Goal: Transaction & Acquisition: Purchase product/service

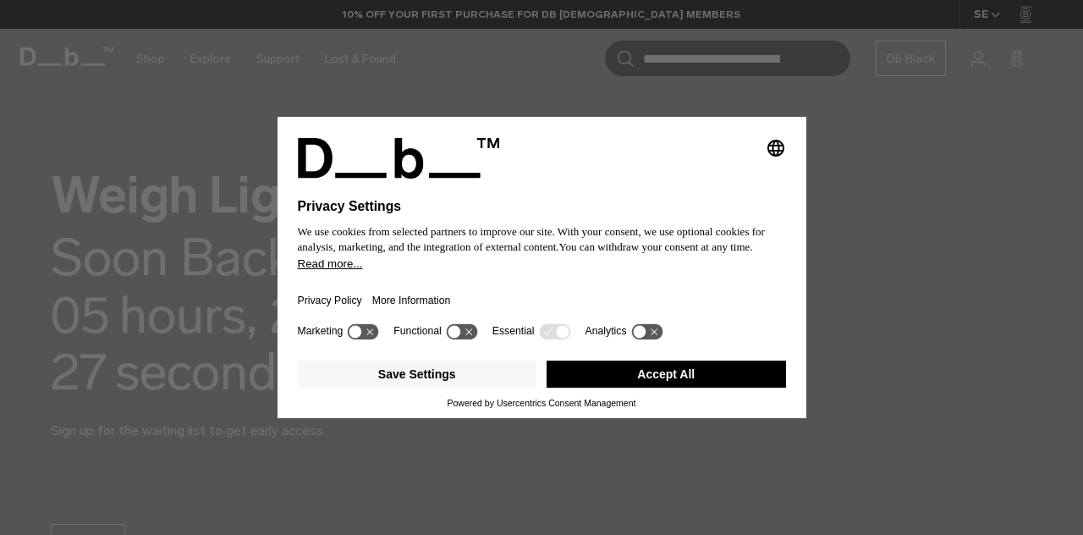
click at [633, 381] on button "Accept All" at bounding box center [667, 374] width 240 height 27
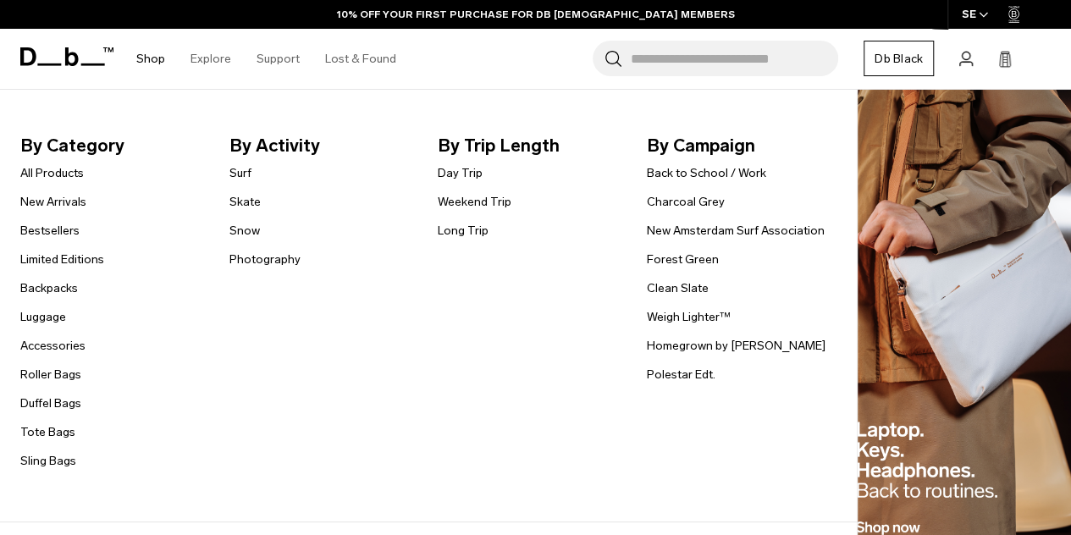
click at [147, 58] on link "Shop" at bounding box center [150, 59] width 29 height 60
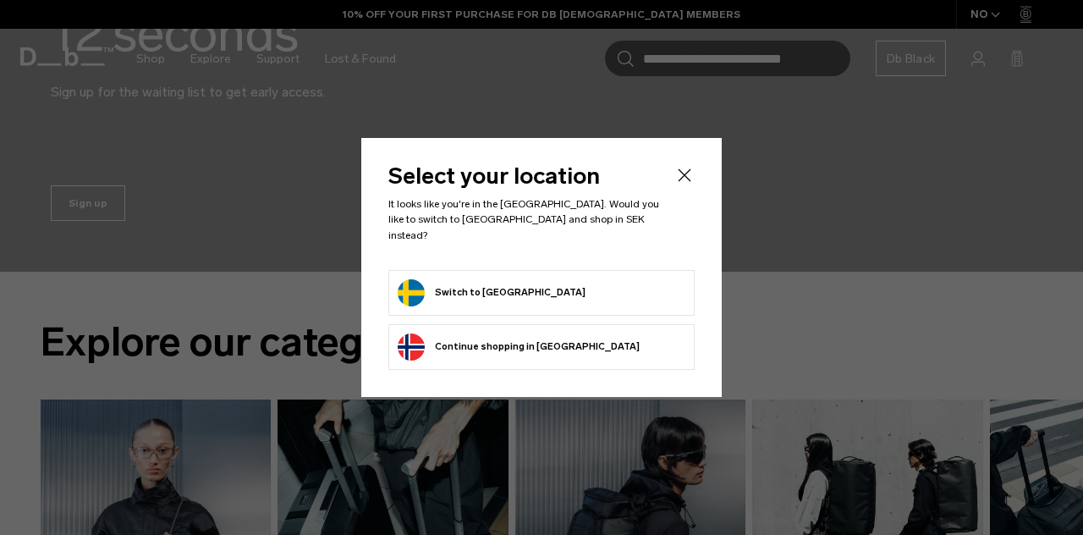
click at [463, 281] on button "Switch to [GEOGRAPHIC_DATA]" at bounding box center [492, 292] width 188 height 27
click at [421, 289] on button "Switch to [GEOGRAPHIC_DATA]" at bounding box center [492, 292] width 188 height 27
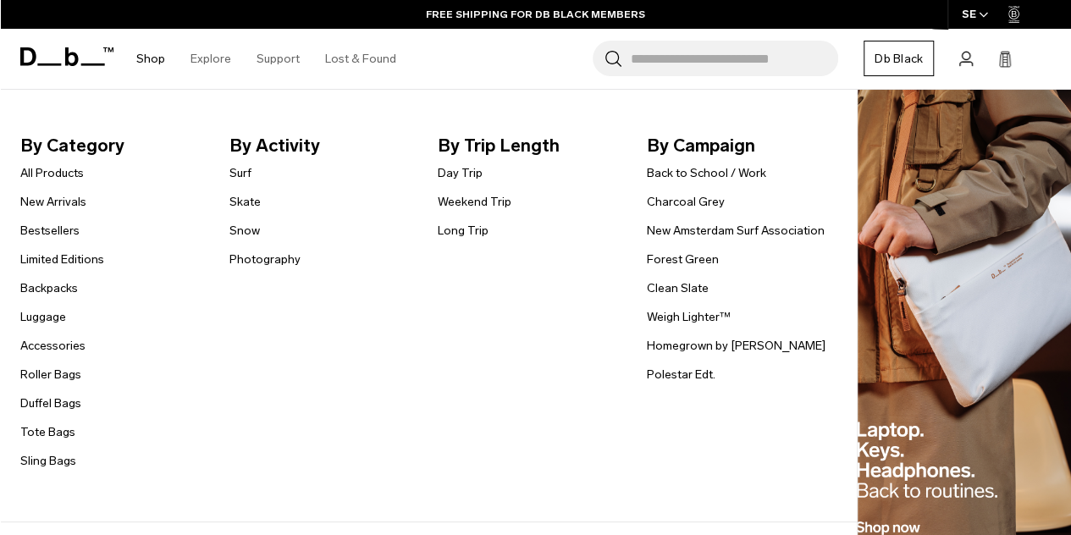
scroll to position [339, 0]
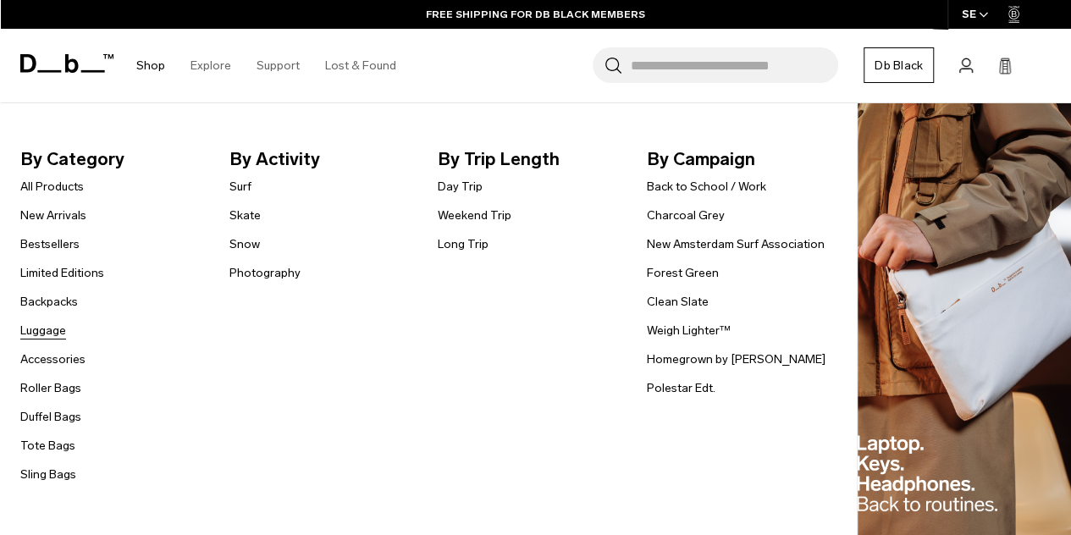
click at [51, 326] on link "Luggage" at bounding box center [43, 331] width 46 height 18
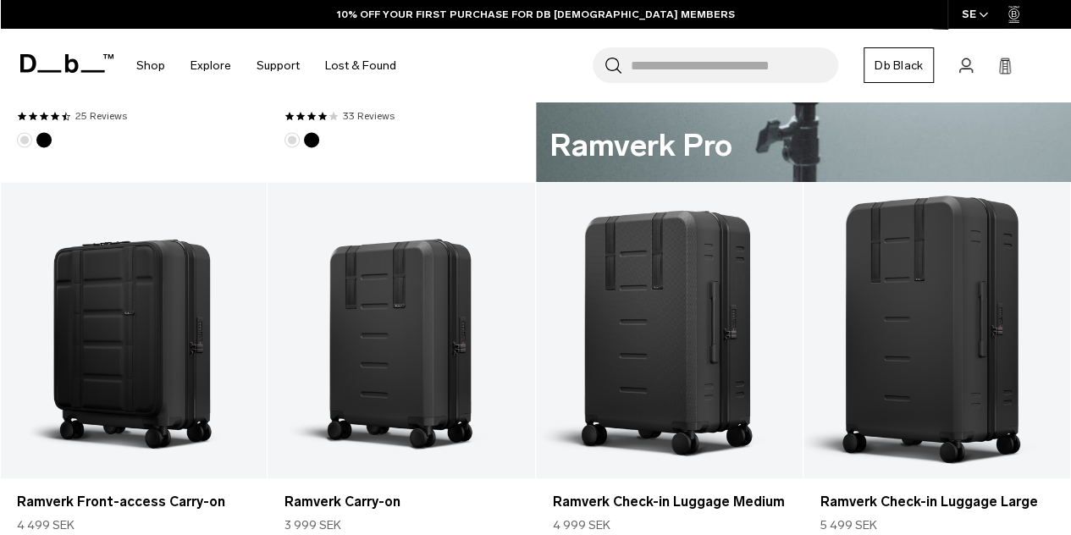
scroll to position [1186, 0]
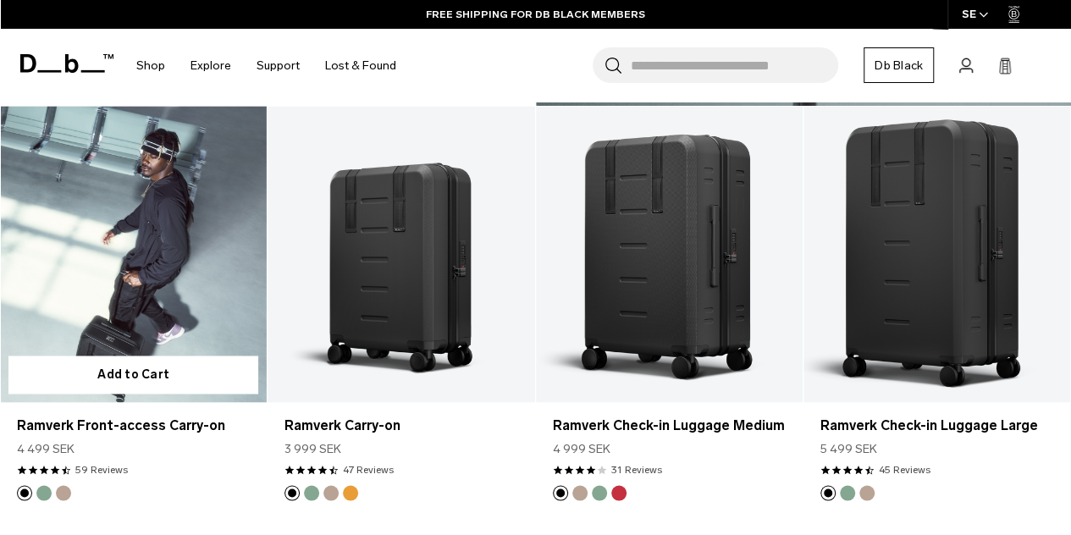
click at [150, 289] on link "Ramverk Front-access Carry-on" at bounding box center [133, 254] width 267 height 296
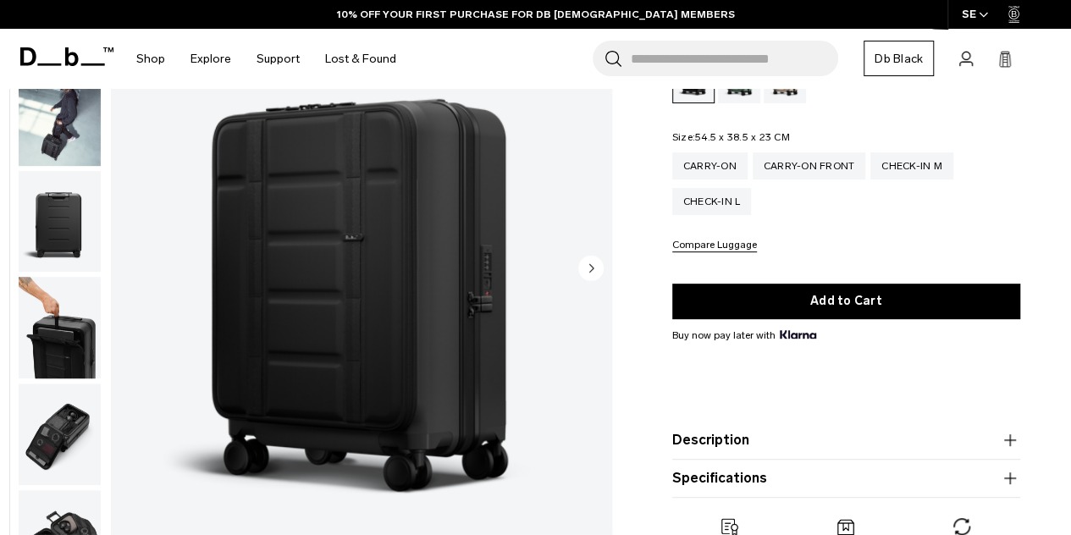
click at [1004, 477] on icon "button" at bounding box center [1010, 478] width 20 height 20
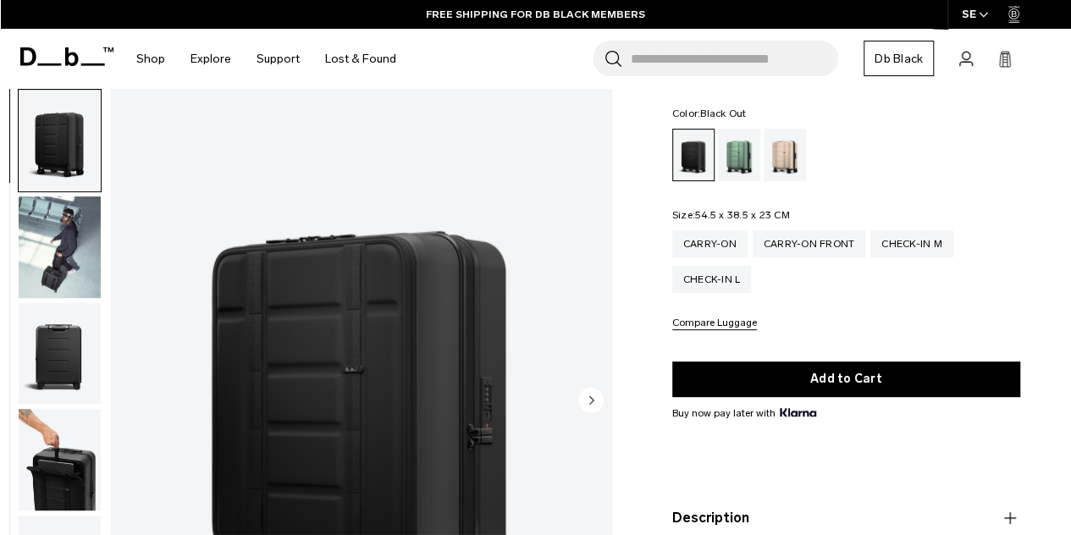
scroll to position [85, 0]
